Goal: Obtain resource: Obtain resource

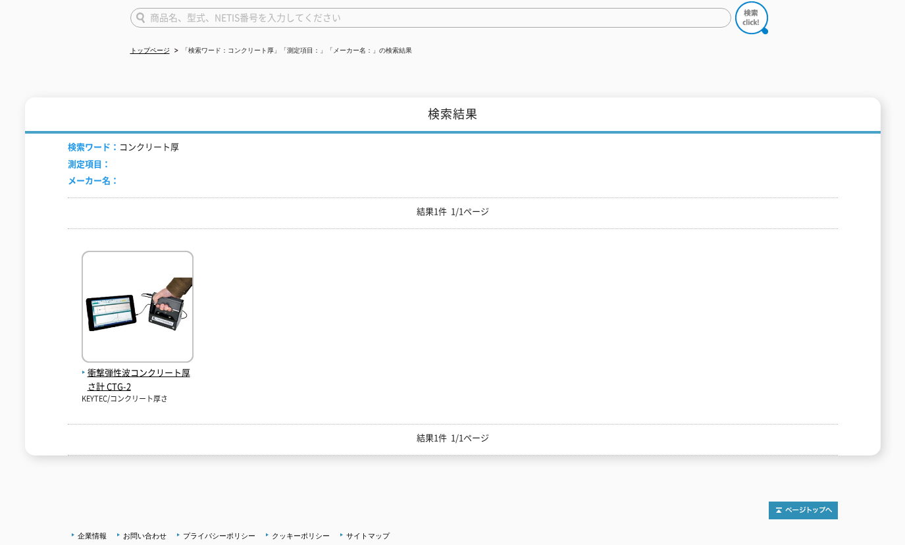
click at [183, 205] on p "結果1件 1/1ページ" at bounding box center [453, 212] width 770 height 14
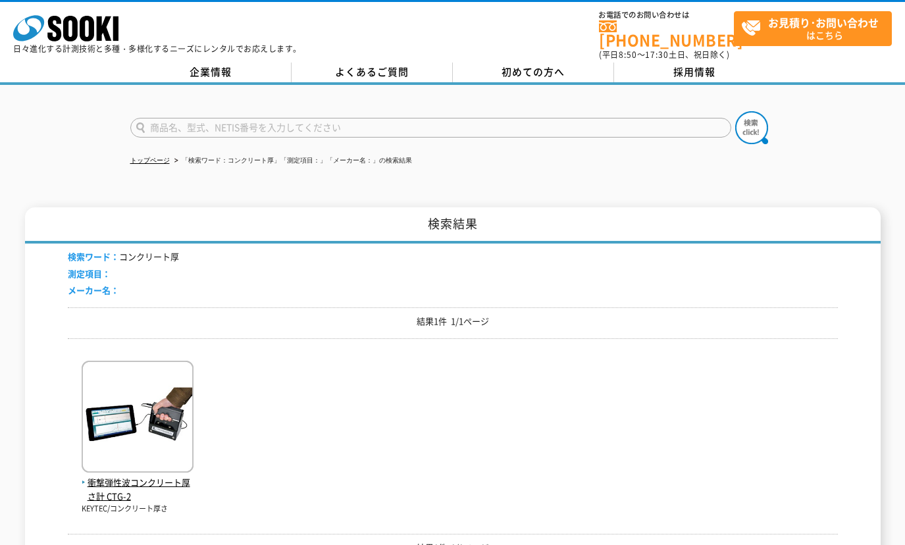
click at [244, 118] on input "text" at bounding box center [430, 128] width 601 height 20
paste input "KD-200M"
type input "KD-200M"
click at [752, 120] on img at bounding box center [751, 127] width 33 height 33
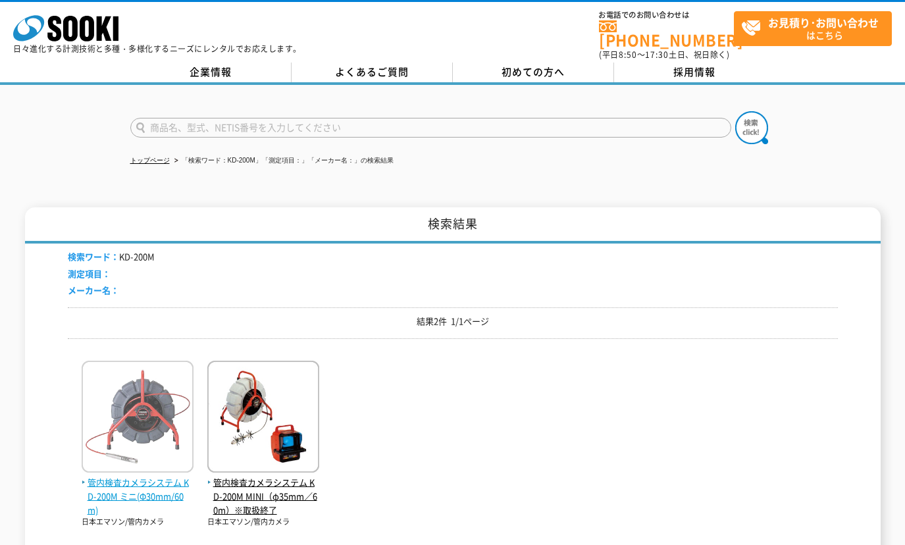
click at [138, 488] on span "管内検査カメラシステム KD-200M ミニ(Φ30mm/60m)" at bounding box center [138, 496] width 112 height 41
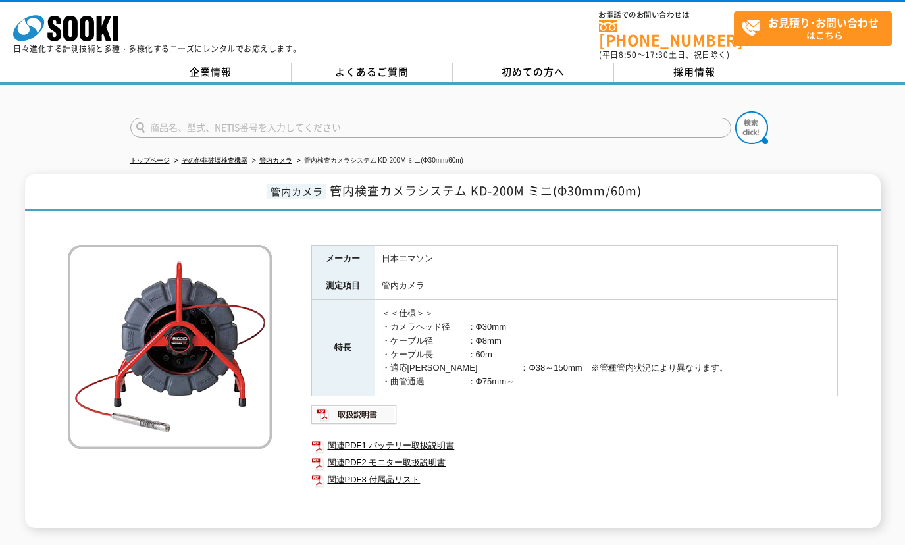
click at [101, 105] on div at bounding box center [452, 116] width 905 height 63
